Goal: Information Seeking & Learning: Compare options

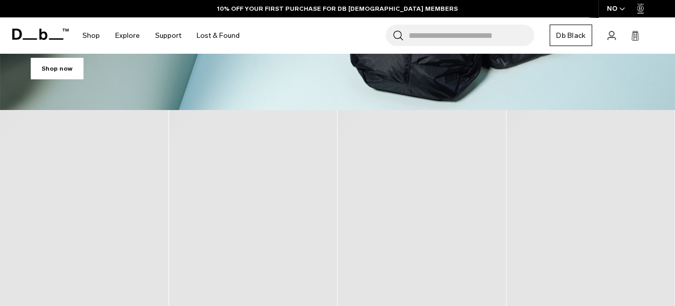
click at [453, 36] on input "Search for Bags, Luggage..." at bounding box center [472, 36] width 126 height 22
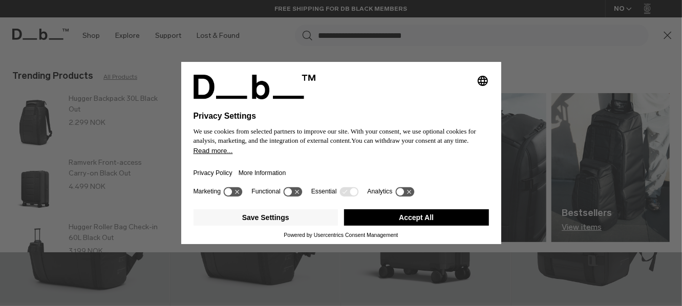
click at [456, 216] on button "Accept All" at bounding box center [416, 218] width 145 height 16
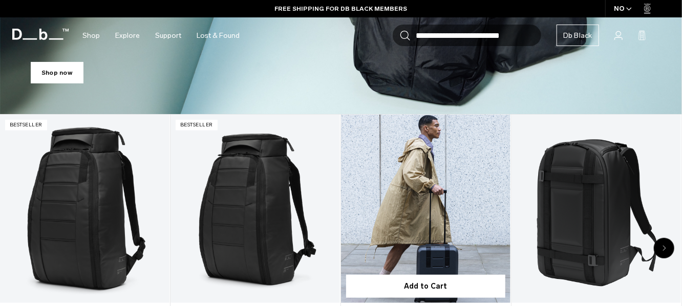
click at [450, 221] on link "Ramverk Carry-on" at bounding box center [426, 209] width 170 height 189
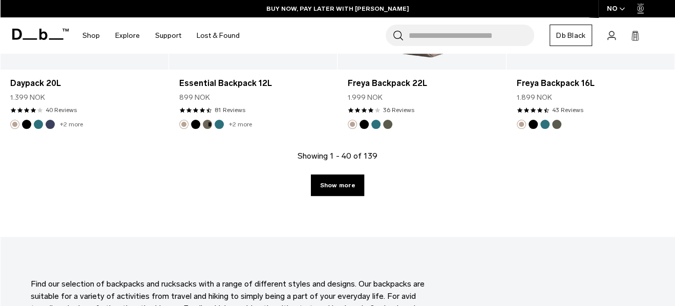
scroll to position [2751, 0]
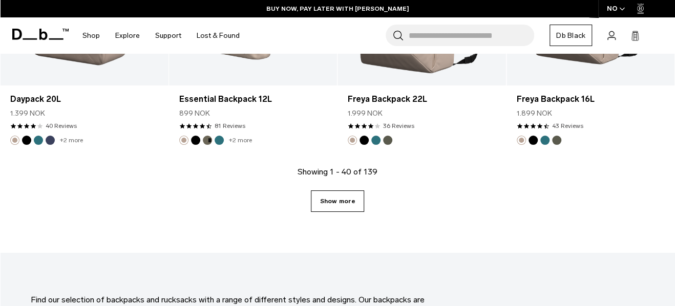
click at [338, 201] on link "Show more" at bounding box center [337, 202] width 53 height 22
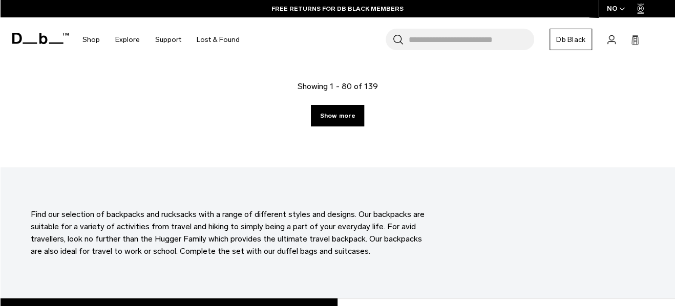
scroll to position [5511, 0]
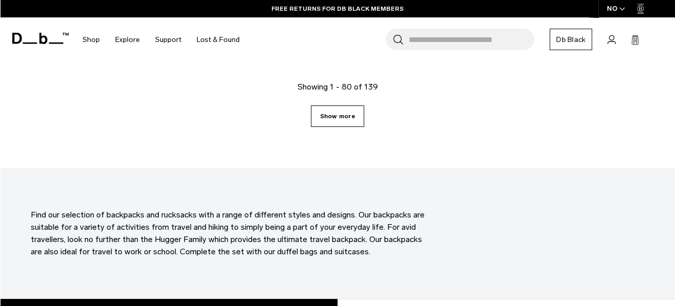
click at [344, 119] on link "Show more" at bounding box center [337, 117] width 53 height 22
click at [343, 117] on link "Show more" at bounding box center [337, 117] width 53 height 22
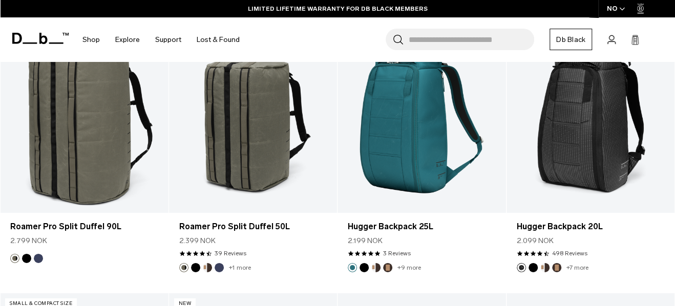
scroll to position [5511, 0]
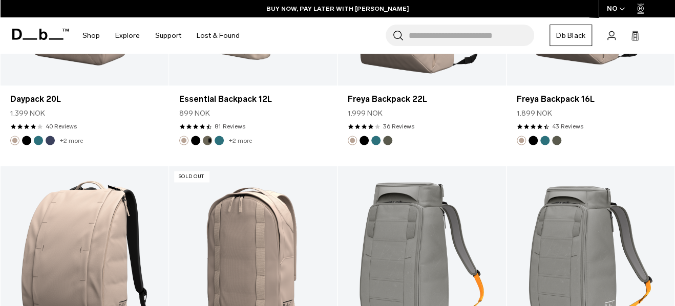
scroll to position [146, 0]
